Goal: Information Seeking & Learning: Learn about a topic

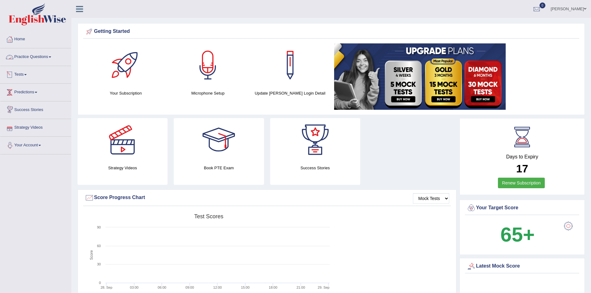
click at [45, 58] on link "Practice Questions" at bounding box center [35, 56] width 71 height 16
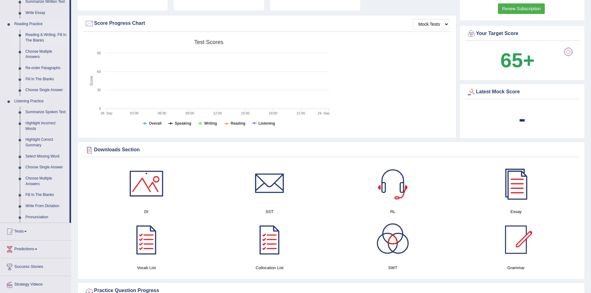
scroll to position [175, 0]
click at [46, 110] on link "Summarize Spoken Text" at bounding box center [46, 111] width 47 height 11
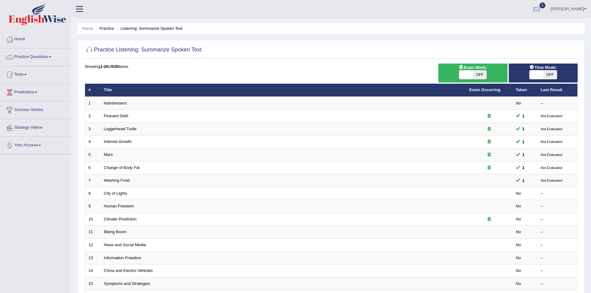
click at [584, 159] on div "Home Practice Listening: Summarize Spoken Text Practice Listening: Summarize Sp…" at bounding box center [330, 197] width 519 height 395
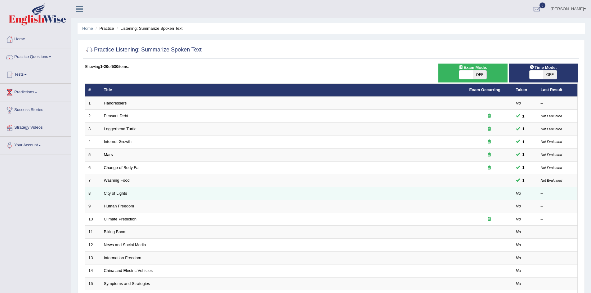
click at [118, 193] on link "City of Lights" at bounding box center [115, 193] width 23 height 5
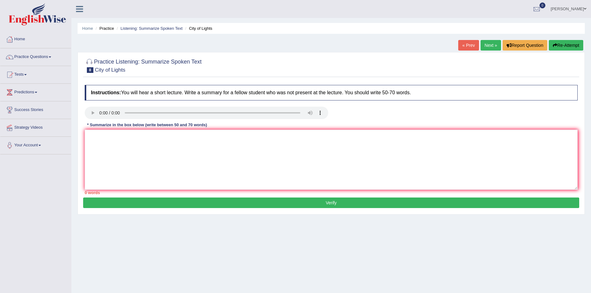
click at [9, 91] on div at bounding box center [9, 92] width 9 height 9
click at [120, 144] on textarea at bounding box center [331, 160] width 493 height 60
click at [225, 139] on textarea "The speaker provided a comprehensive overview of lightning in cities" at bounding box center [331, 160] width 493 height 60
click at [88, 135] on textarea "The speaker provided a comprehensive overview of lightning in cities." at bounding box center [331, 160] width 493 height 60
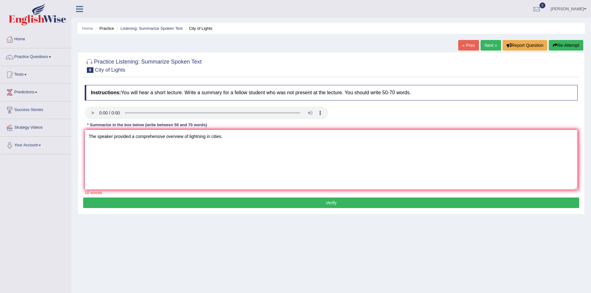
click at [239, 141] on textarea "The speaker provided a comprehensive overview of lightning in cities." at bounding box center [331, 160] width 493 height 60
click at [344, 134] on textarea "The speaker provided a comprehensive overview of lightning in cities, highlight…" at bounding box center [331, 160] width 493 height 60
click at [397, 139] on textarea "The speaker provided a comprehensive overview of lightning in cities, highlight…" at bounding box center [331, 160] width 493 height 60
click at [493, 136] on textarea "The speaker provided a comprehensive overview of lightning in cities, highlight…" at bounding box center [331, 160] width 493 height 60
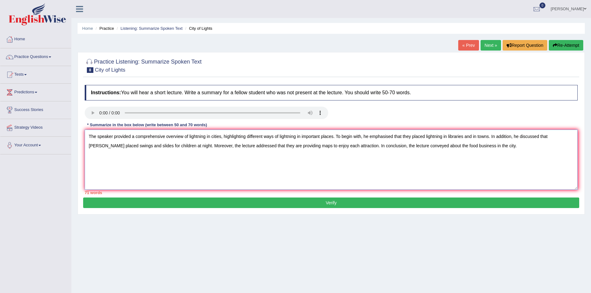
click at [399, 148] on textarea "The speaker provided a comprehensive overview of lightning in cities, highlight…" at bounding box center [331, 160] width 493 height 60
drag, startPoint x: 366, startPoint y: 153, endPoint x: 253, endPoint y: 153, distance: 112.8
click at [253, 153] on textarea "The speaker provided a comprehensive overview of lightning in cities, highlight…" at bounding box center [331, 160] width 493 height 60
click at [256, 193] on div "71 words" at bounding box center [331, 193] width 493 height 6
click at [558, 138] on textarea "The speaker provided a comprehensive overview of lightning in cities, highlight…" at bounding box center [331, 160] width 493 height 60
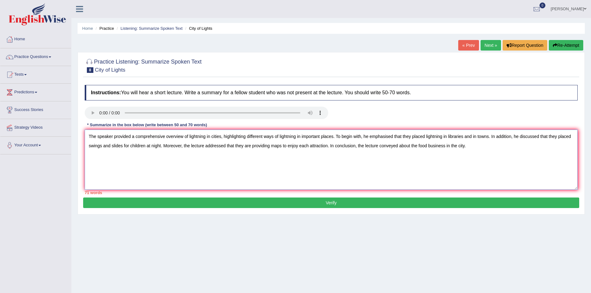
click at [558, 138] on textarea "The speaker provided a comprehensive overview of lightning in cities, highlight…" at bounding box center [331, 160] width 493 height 60
drag, startPoint x: 168, startPoint y: 171, endPoint x: 219, endPoint y: 169, distance: 50.9
click at [219, 169] on textarea "The speaker provided a comprehensive overview of lightning in cities, highlight…" at bounding box center [331, 160] width 493 height 60
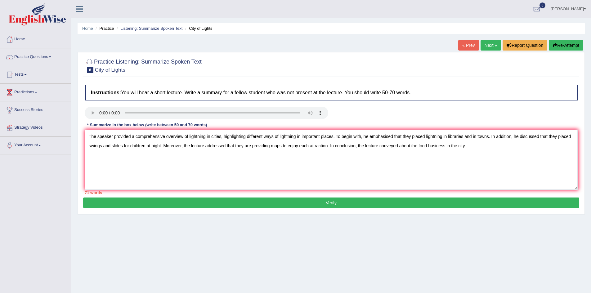
click at [208, 208] on div "Practice Listening: Summarize Spoken Text 8 City of Lights Instructions: You wi…" at bounding box center [331, 133] width 507 height 162
click at [457, 148] on textarea "The speaker provided a comprehensive overview of lightning in cities, highlight…" at bounding box center [331, 160] width 493 height 60
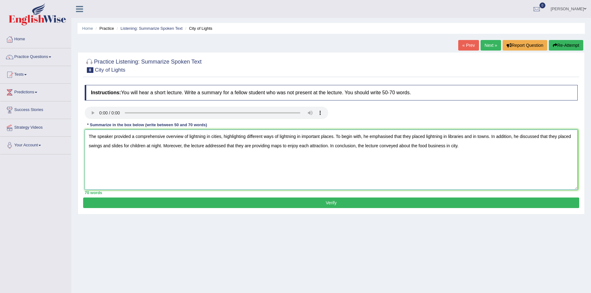
click at [318, 146] on textarea "The speaker provided a comprehensive overview of lightning in cities, highlight…" at bounding box center [331, 160] width 493 height 60
click at [316, 176] on textarea "The speaker provided a comprehensive overview of lightning in cities, highlight…" at bounding box center [331, 160] width 493 height 60
type textarea "The speaker provided a comprehensive overview of lightning in cities, highlight…"
click at [228, 205] on button "Verify" at bounding box center [331, 202] width 496 height 11
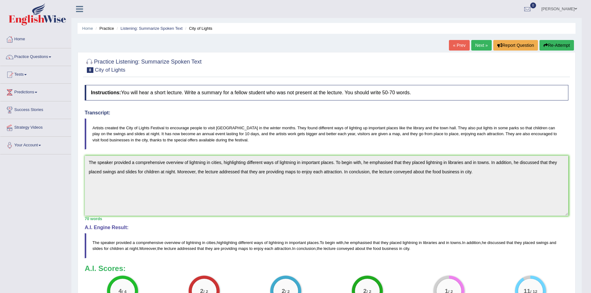
click at [542, 85] on h4 "Instructions: You will hear a short lecture. Write a summary for a fellow stude…" at bounding box center [326, 93] width 483 height 16
